Goal: Task Accomplishment & Management: Manage account settings

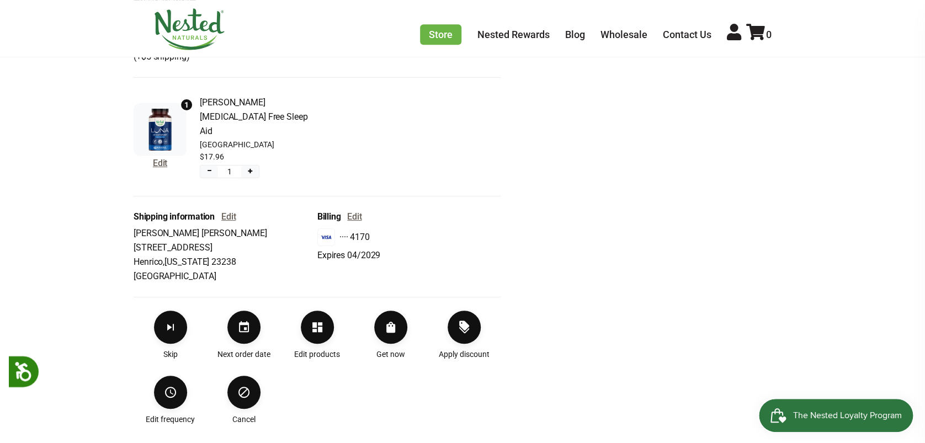
scroll to position [309, 0]
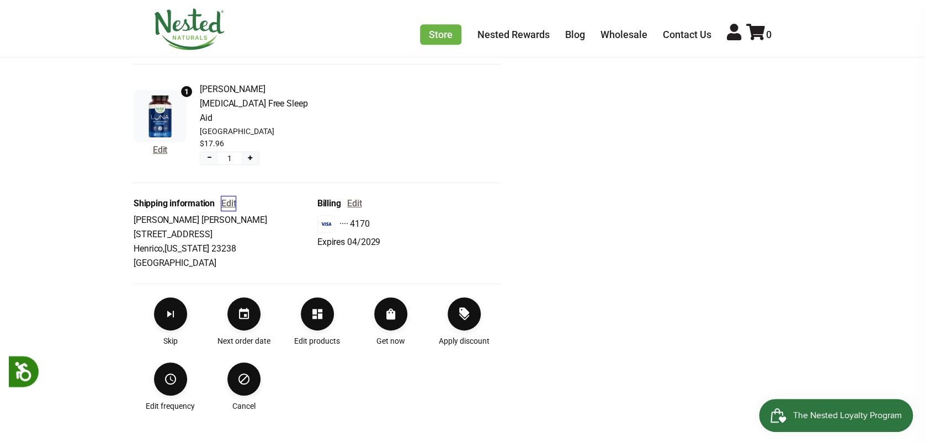
click at [233, 197] on button "Edit" at bounding box center [228, 204] width 14 height 14
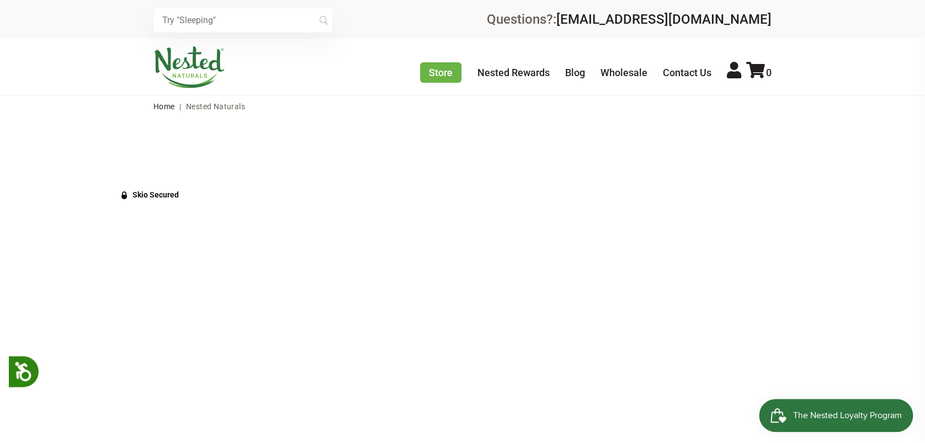
select select "[US_STATE]"
select select "[GEOGRAPHIC_DATA]"
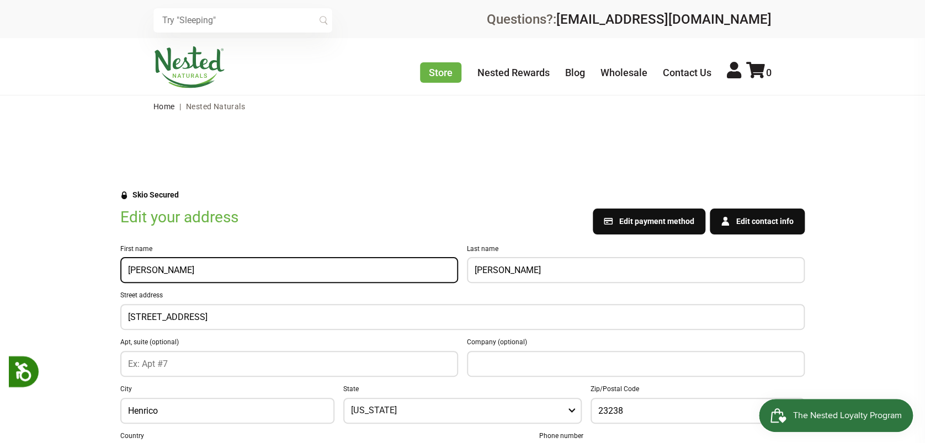
click at [260, 322] on div "[STREET_ADDRESS]" at bounding box center [462, 317] width 685 height 26
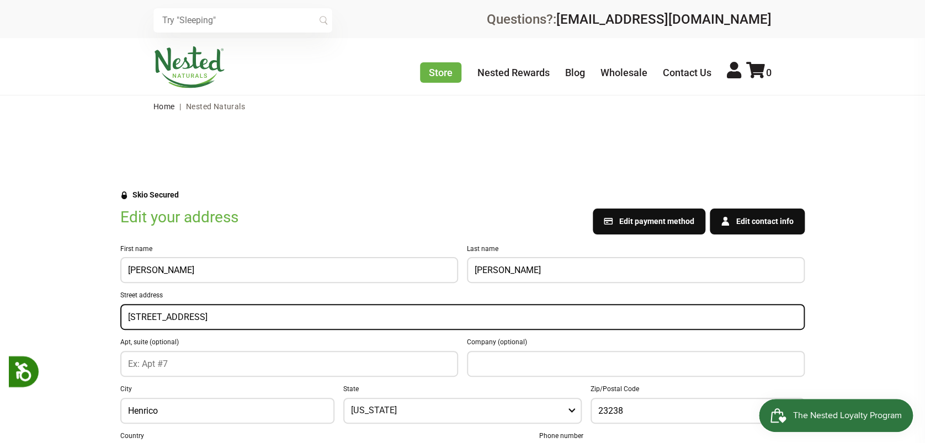
click at [242, 320] on input "[STREET_ADDRESS]" at bounding box center [462, 317] width 669 height 10
type input "2"
type input "[STREET_ADDRESS]"
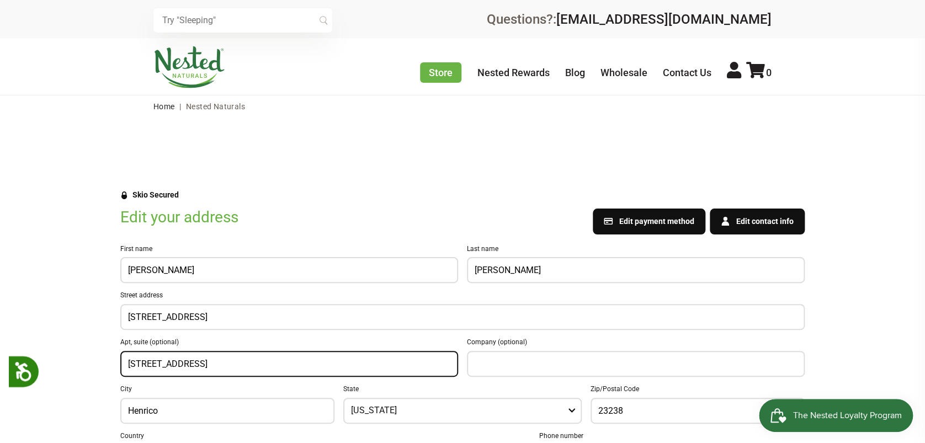
click at [242, 366] on input "[STREET_ADDRESS]" at bounding box center [289, 364] width 322 height 10
type input "5"
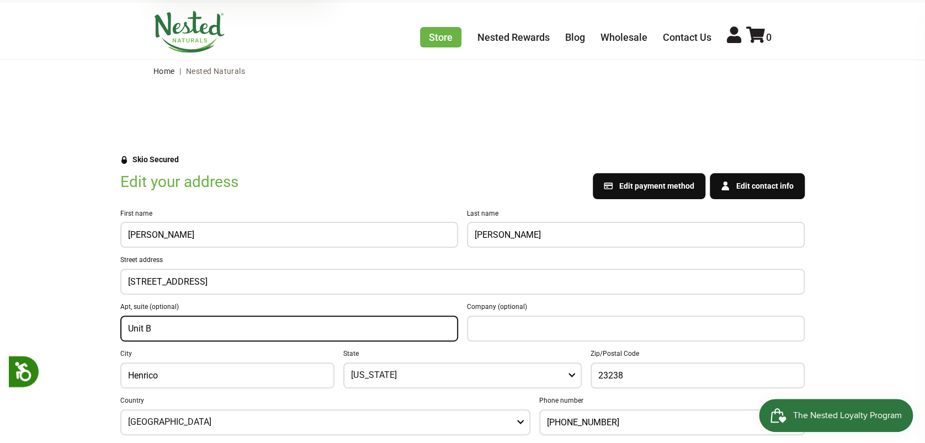
scroll to position [119, 0]
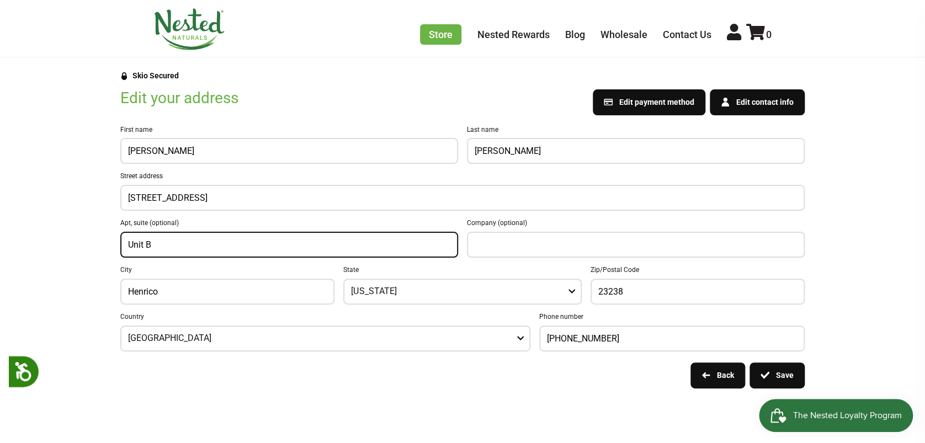
type input "Unit B"
click at [174, 293] on input "Henrico" at bounding box center [227, 292] width 199 height 10
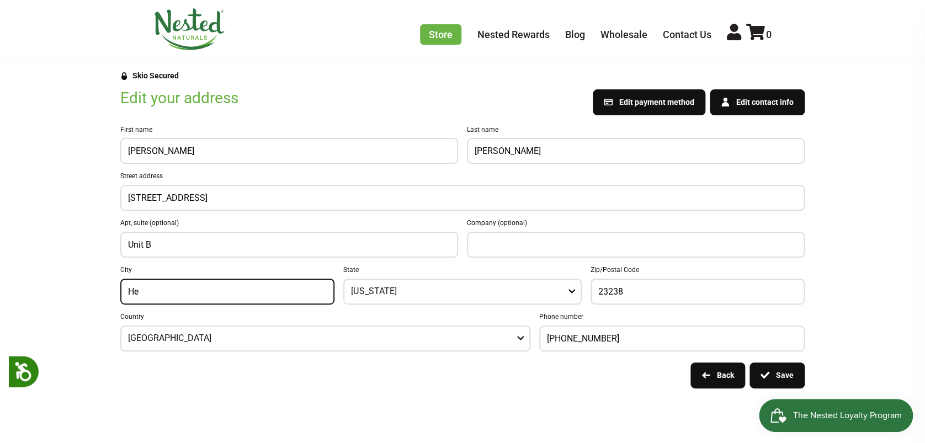
type input "H"
type input "[GEOGRAPHIC_DATA]"
click at [639, 288] on input "23238" at bounding box center [698, 292] width 199 height 10
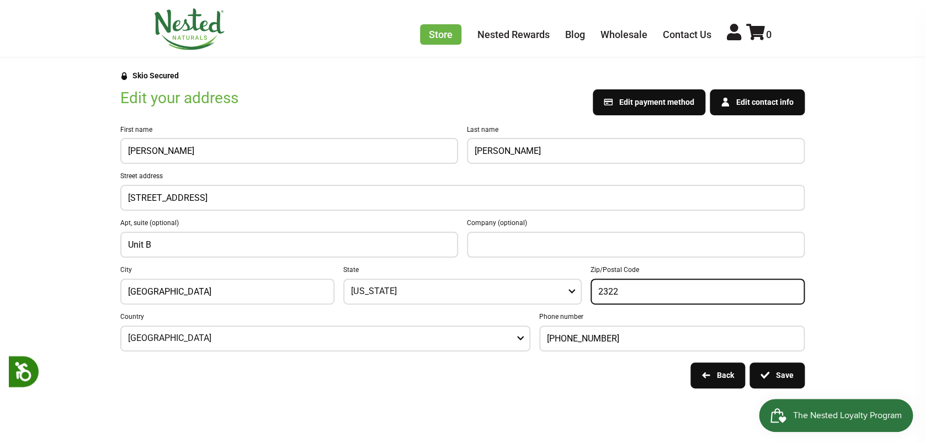
click at [509, 396] on div at bounding box center [462, 393] width 925 height 9
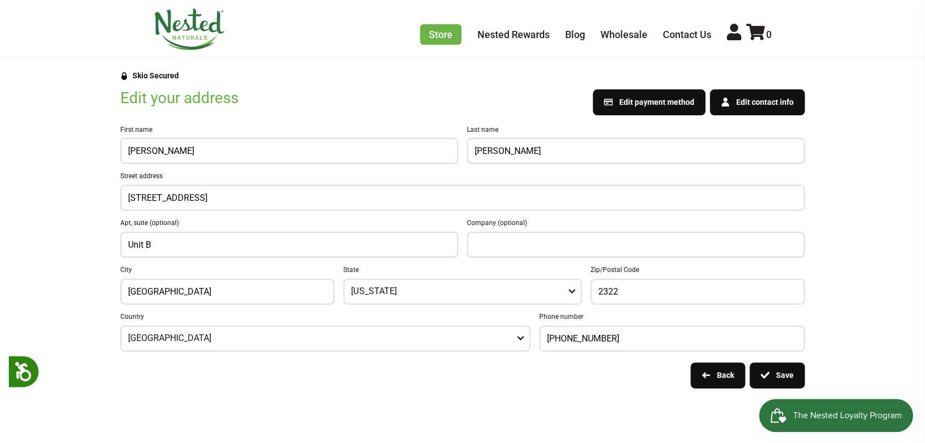
click at [772, 370] on button "Save" at bounding box center [777, 376] width 55 height 26
click at [769, 375] on icon "Save" at bounding box center [765, 375] width 9 height 9
click at [644, 301] on div "2322" at bounding box center [698, 292] width 214 height 26
click at [649, 323] on div "Phone number [PHONE_NUMBER]" at bounding box center [672, 333] width 266 height 38
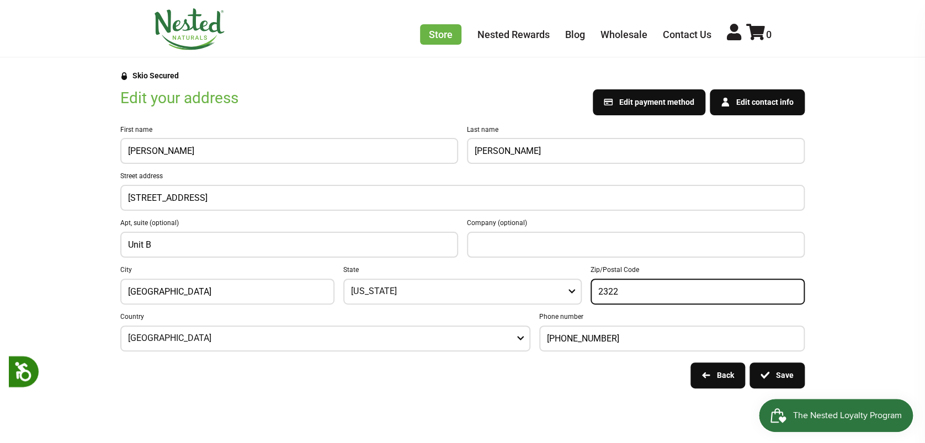
click at [636, 287] on input "2322" at bounding box center [698, 292] width 199 height 10
type input "23226"
click at [786, 374] on button "Save" at bounding box center [777, 376] width 55 height 26
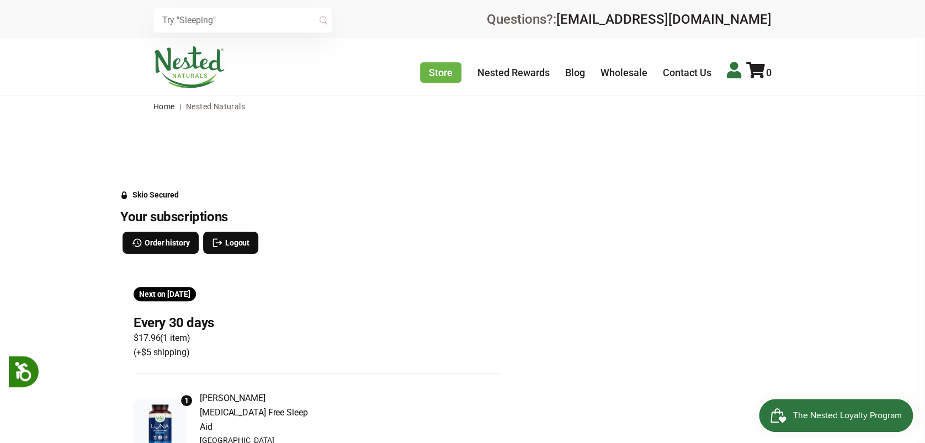
click at [730, 75] on icon at bounding box center [734, 70] width 14 height 17
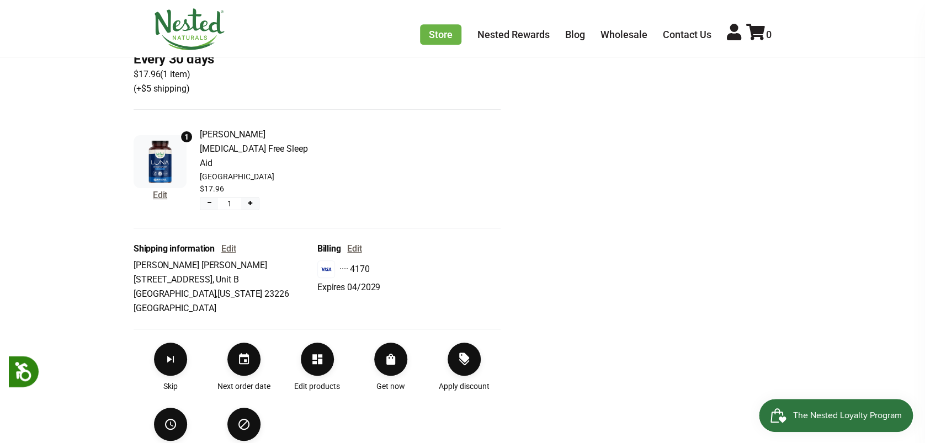
scroll to position [275, 0]
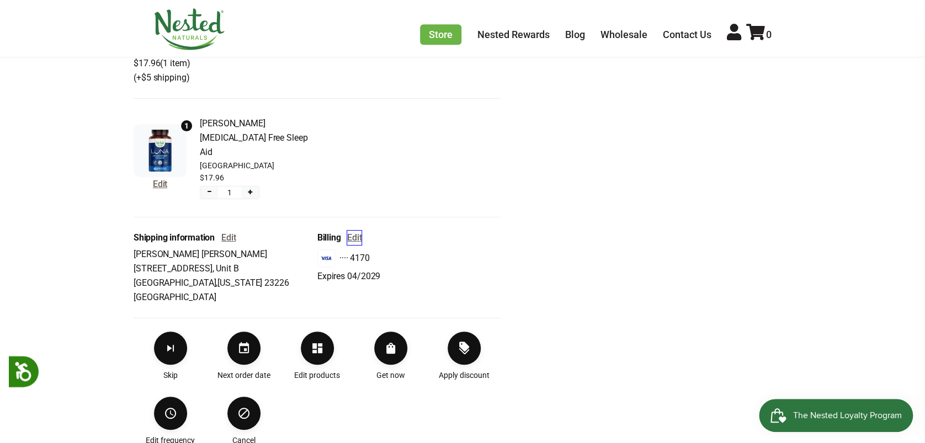
click at [357, 231] on button "Edit" at bounding box center [354, 238] width 14 height 14
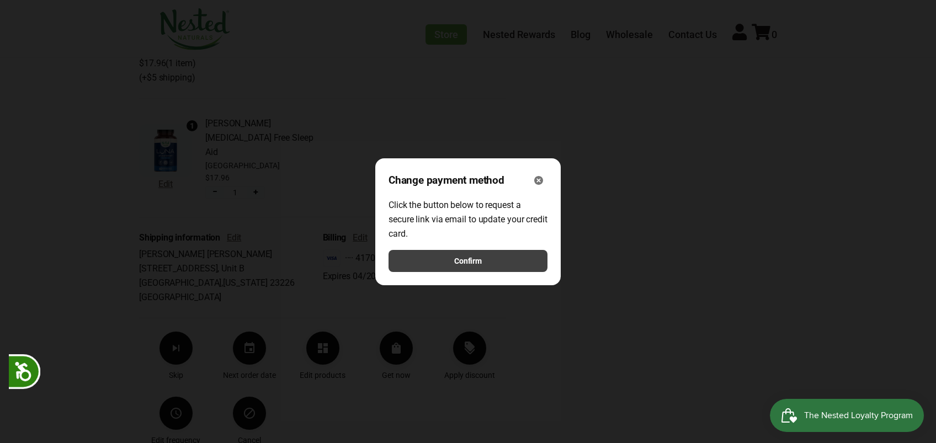
click at [469, 263] on span "Confirm" at bounding box center [468, 261] width 28 height 12
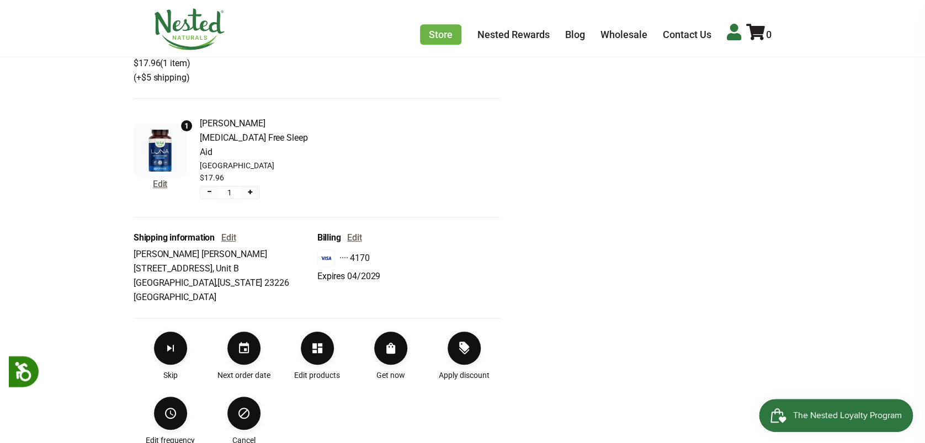
click at [737, 41] on link at bounding box center [734, 32] width 14 height 19
